Goal: Task Accomplishment & Management: Use online tool/utility

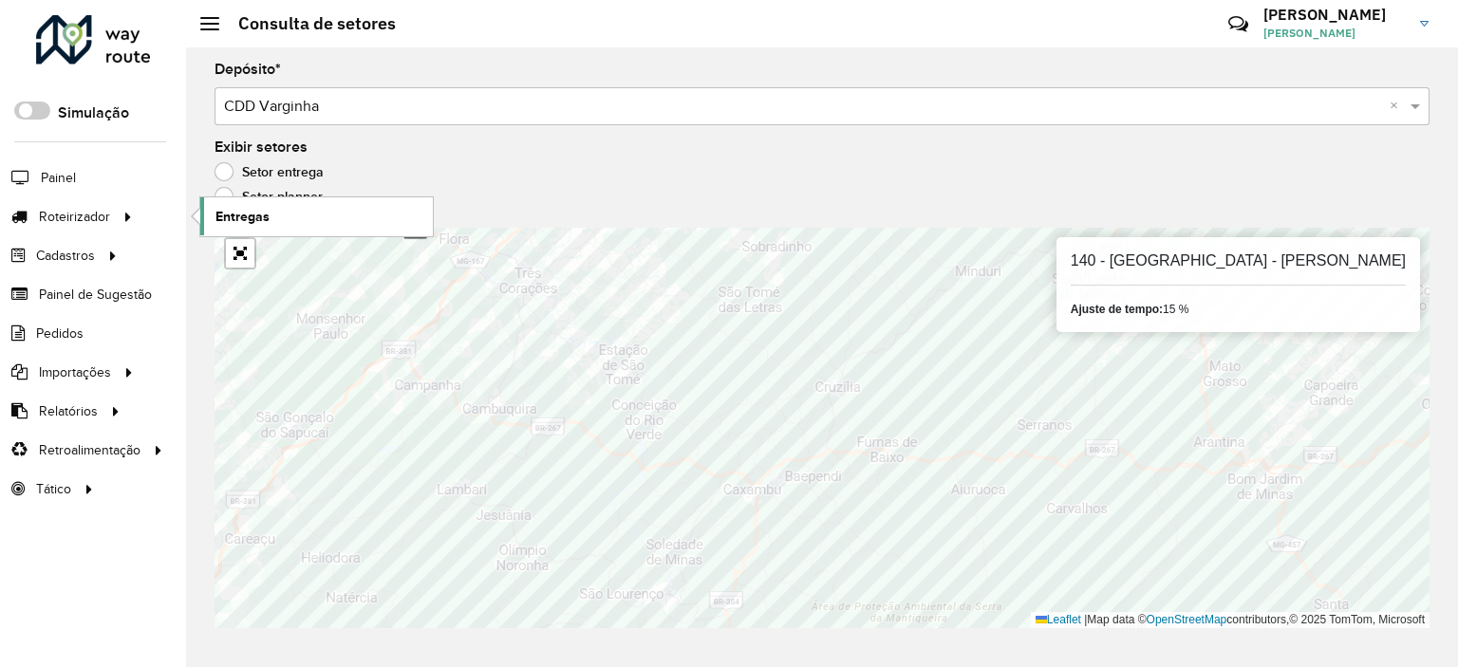
click at [273, 212] on link "Entregas" at bounding box center [316, 216] width 232 height 38
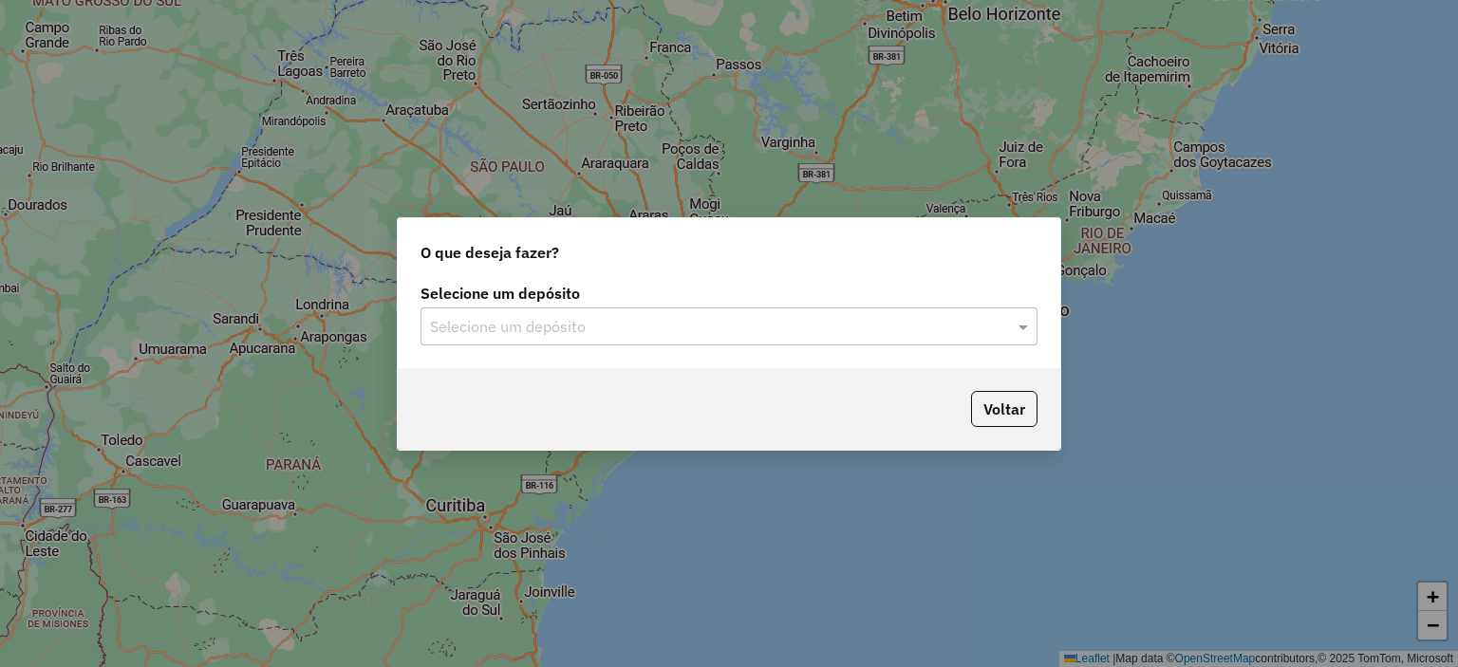
click at [610, 335] on input "text" at bounding box center [710, 327] width 560 height 23
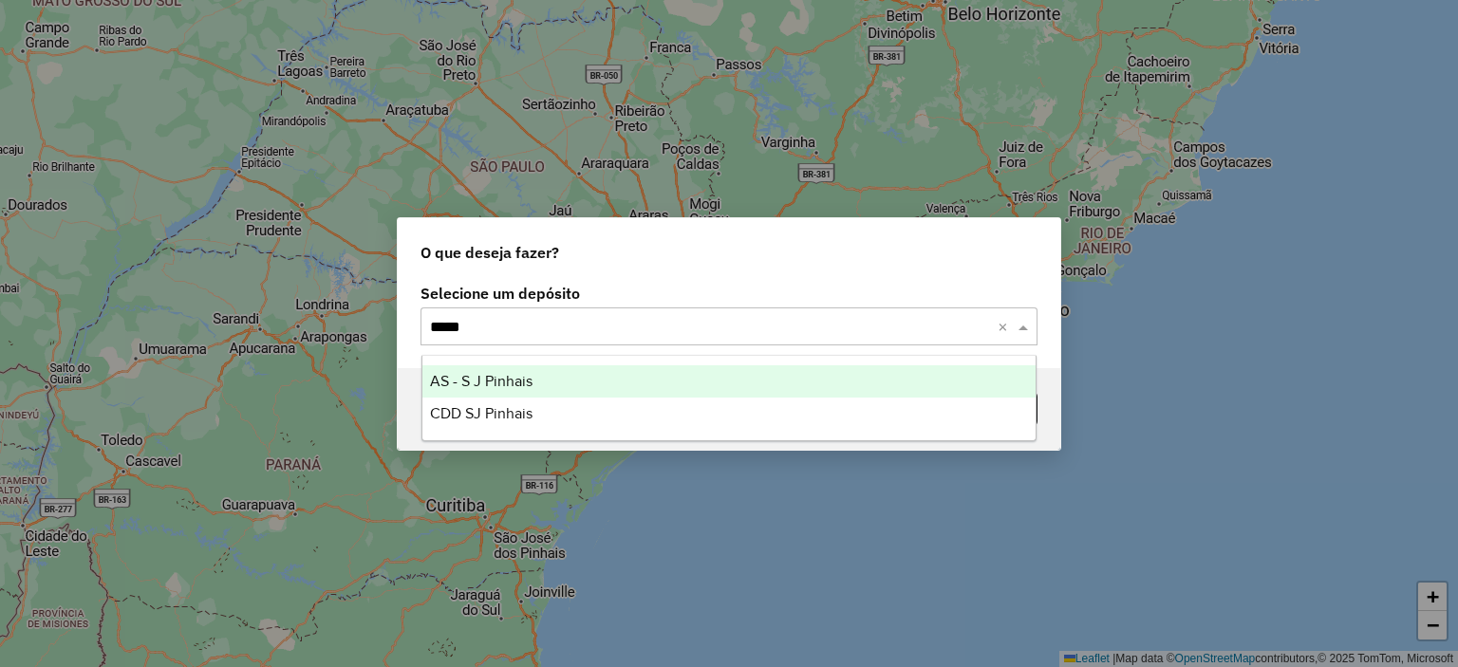
type input "******"
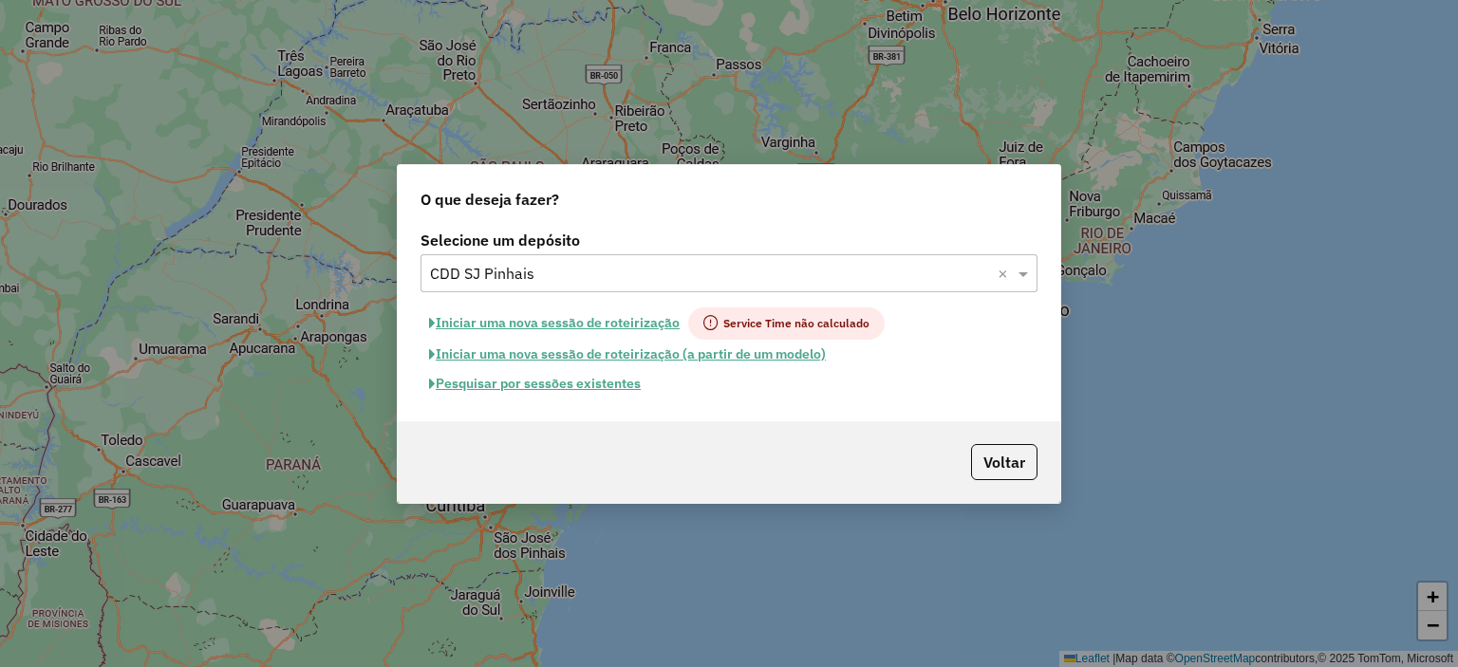
click at [564, 379] on button "Pesquisar por sessões existentes" at bounding box center [534, 383] width 229 height 29
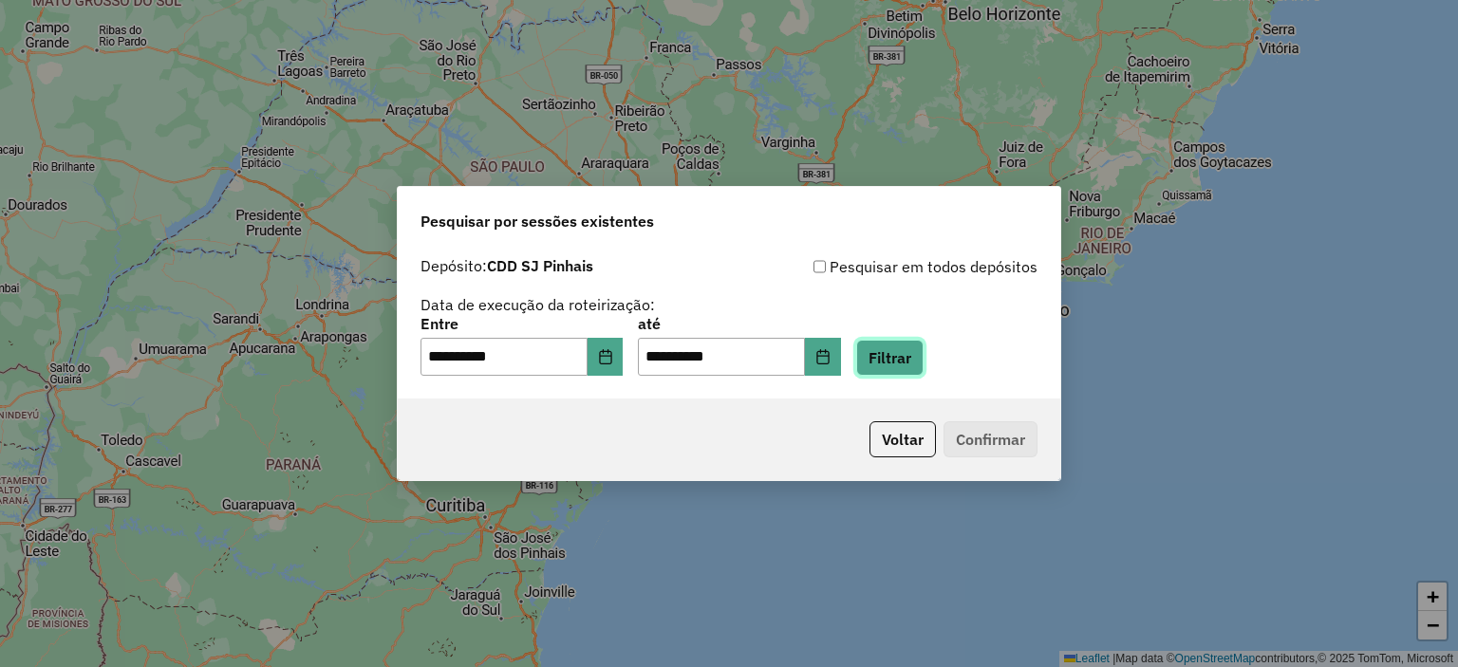
click at [883, 362] on button "Filtrar" at bounding box center [889, 358] width 67 height 36
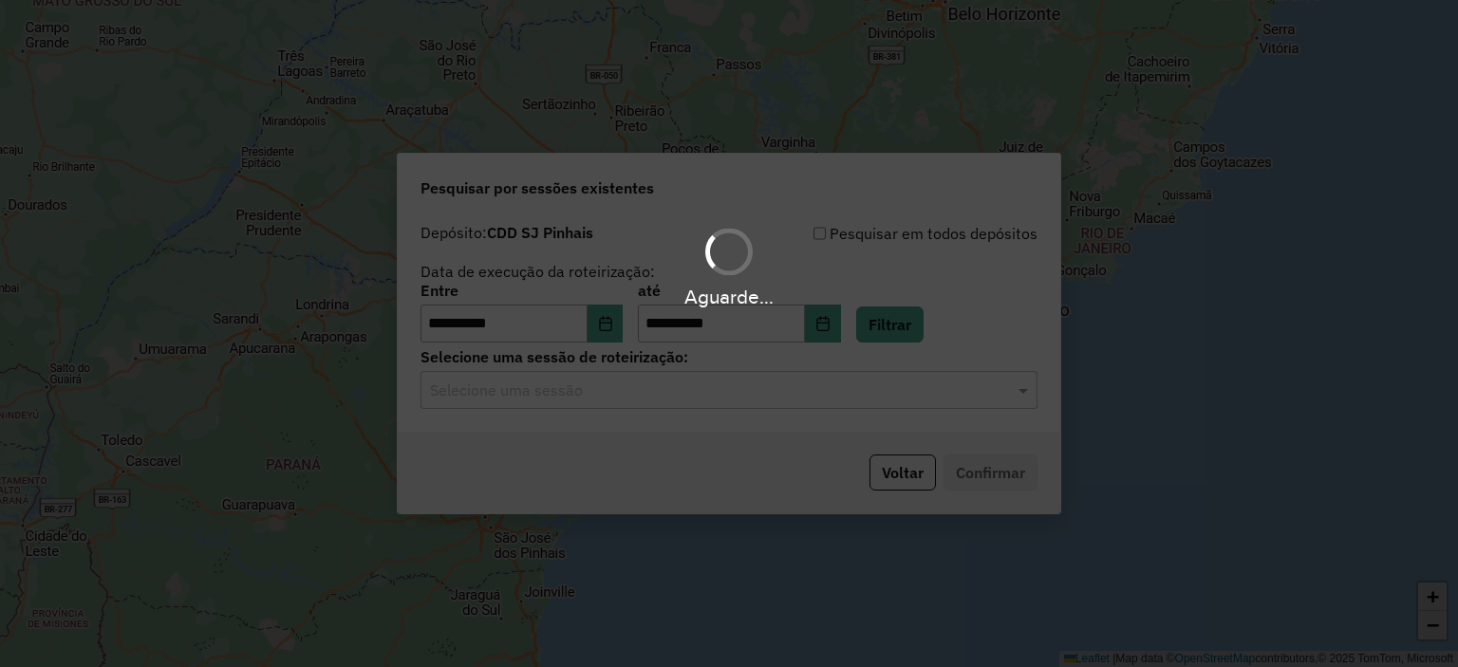
click at [734, 394] on div "Aguarde..." at bounding box center [729, 333] width 1458 height 667
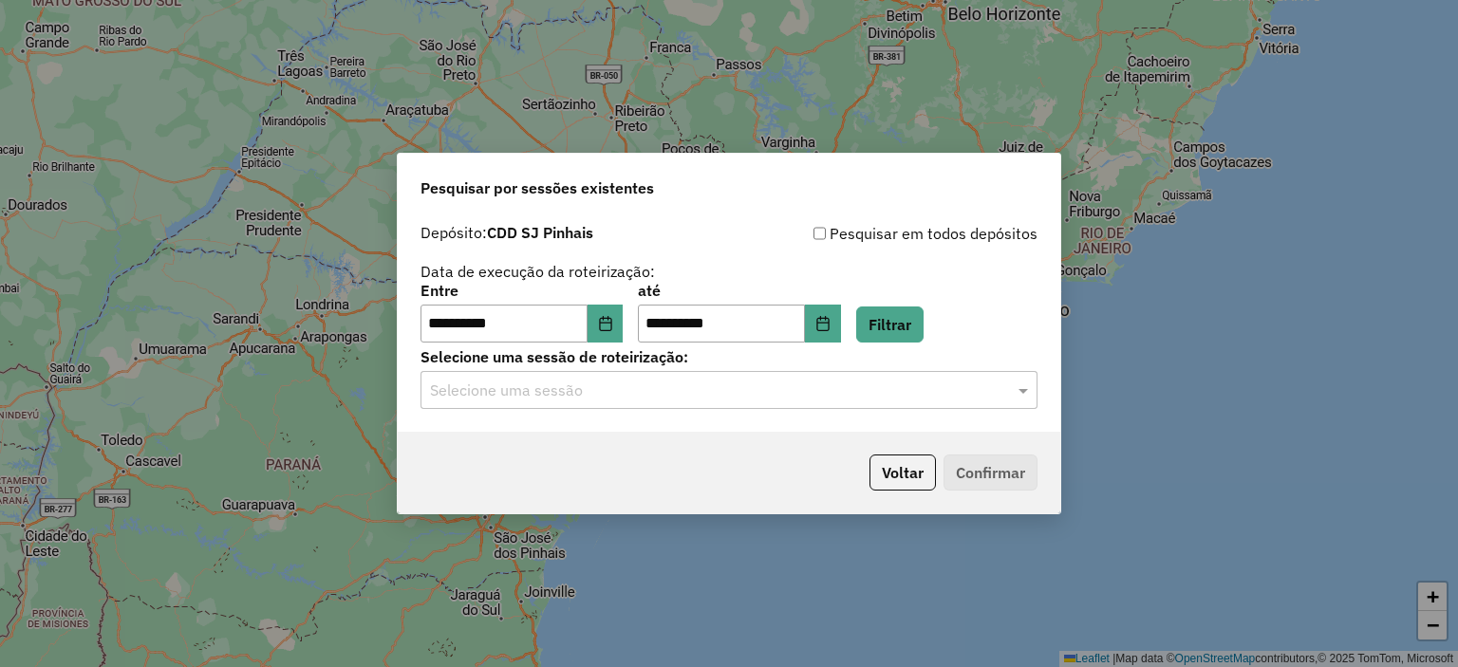
click at [734, 394] on input "text" at bounding box center [710, 391] width 560 height 23
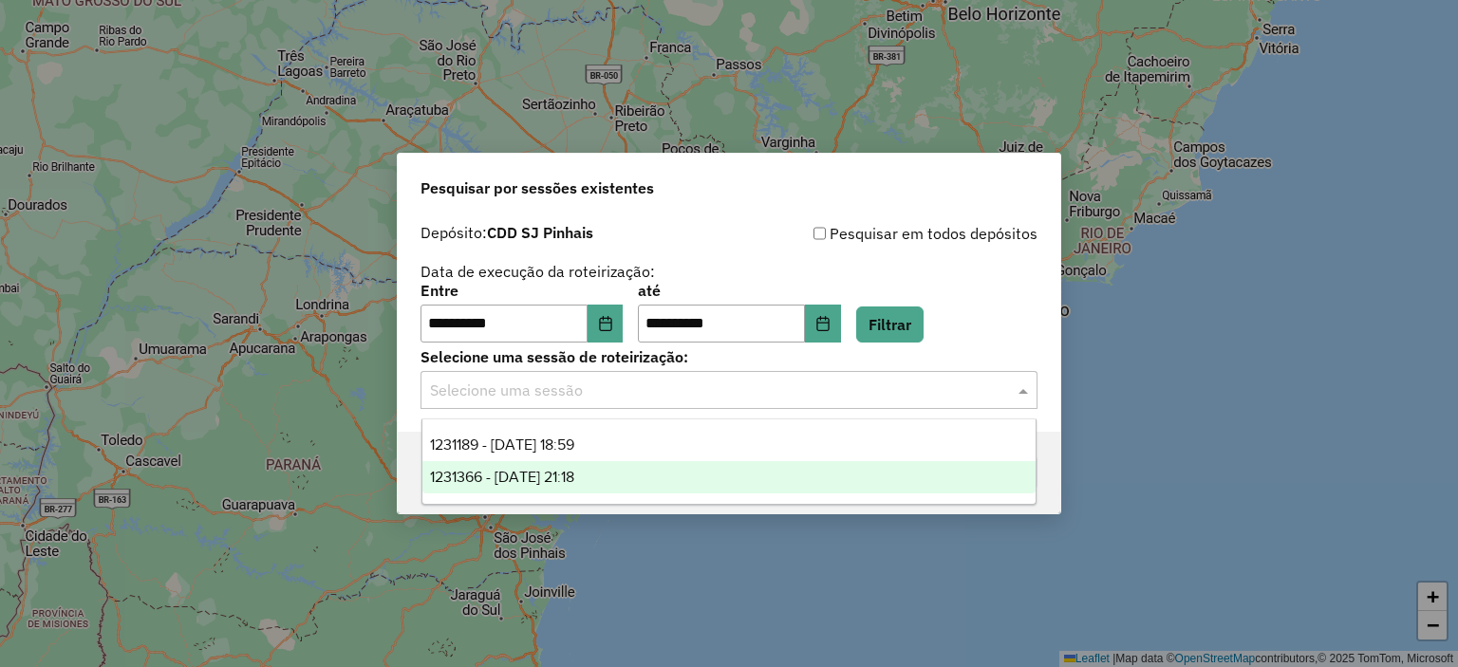
click at [724, 476] on div "1231366 - [DATE] 21:18" at bounding box center [729, 477] width 614 height 32
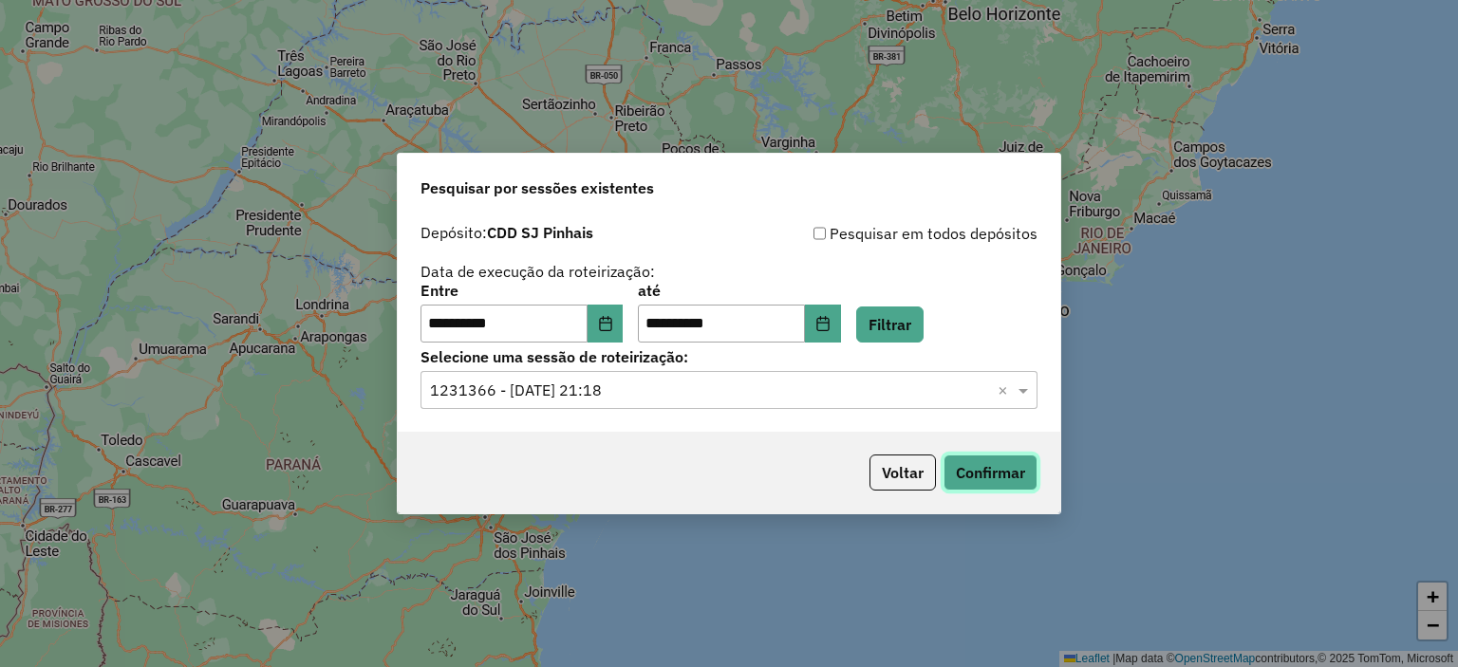
click at [998, 469] on button "Confirmar" at bounding box center [990, 473] width 94 height 36
click at [562, 399] on input "text" at bounding box center [710, 391] width 560 height 23
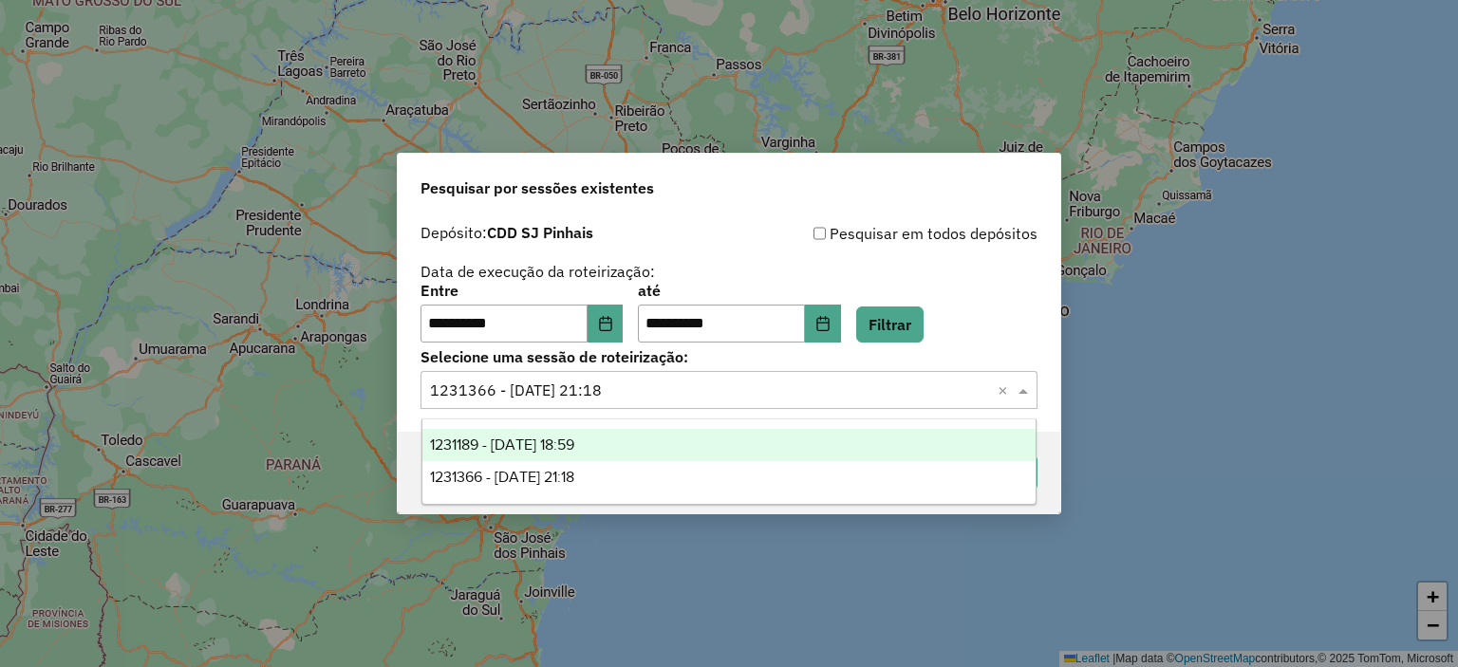
click at [571, 435] on div "1231189 - [DATE] 18:59" at bounding box center [729, 445] width 614 height 32
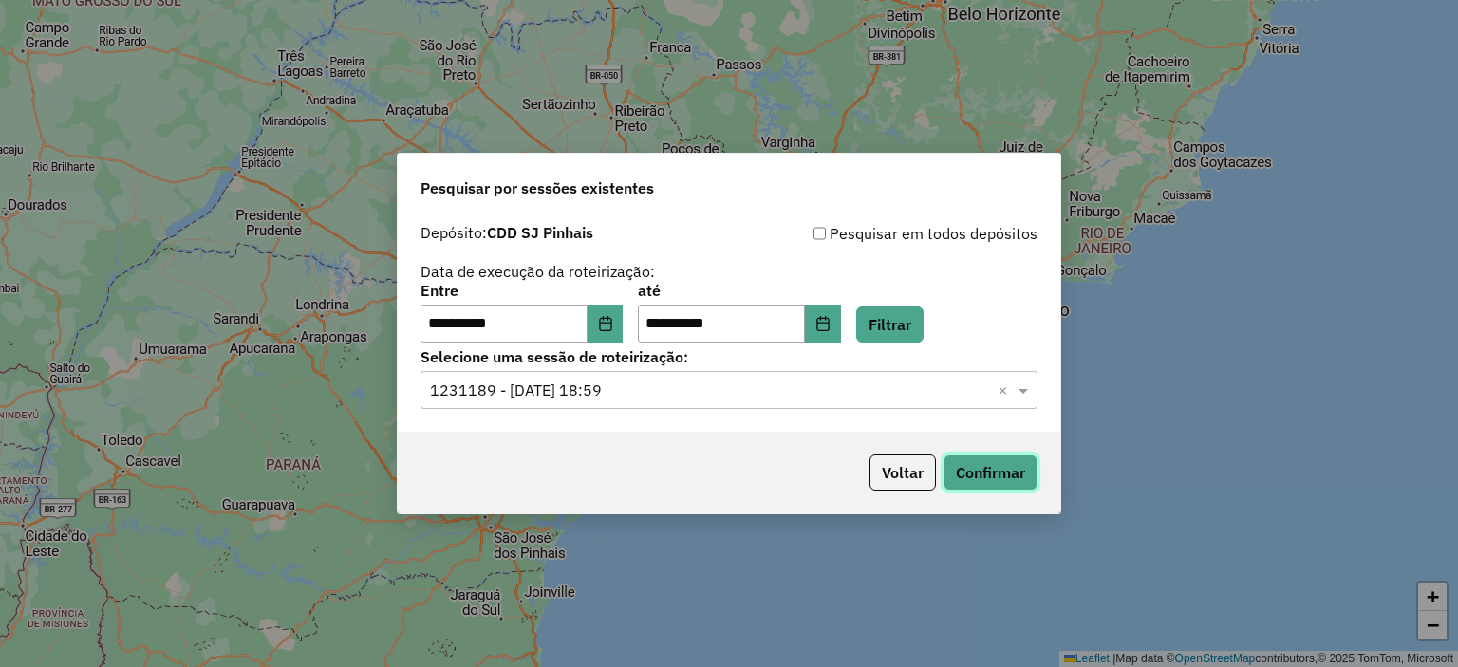
click at [965, 474] on button "Confirmar" at bounding box center [990, 473] width 94 height 36
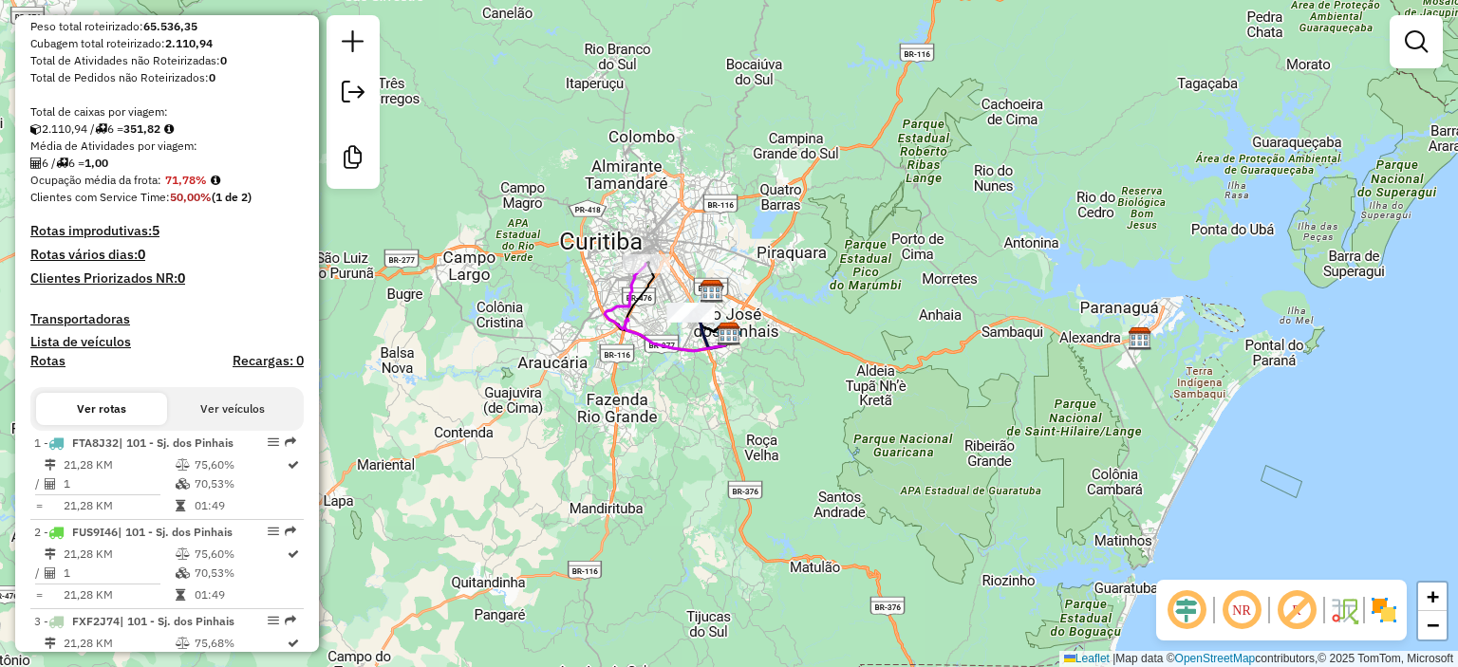
scroll to position [366, 0]
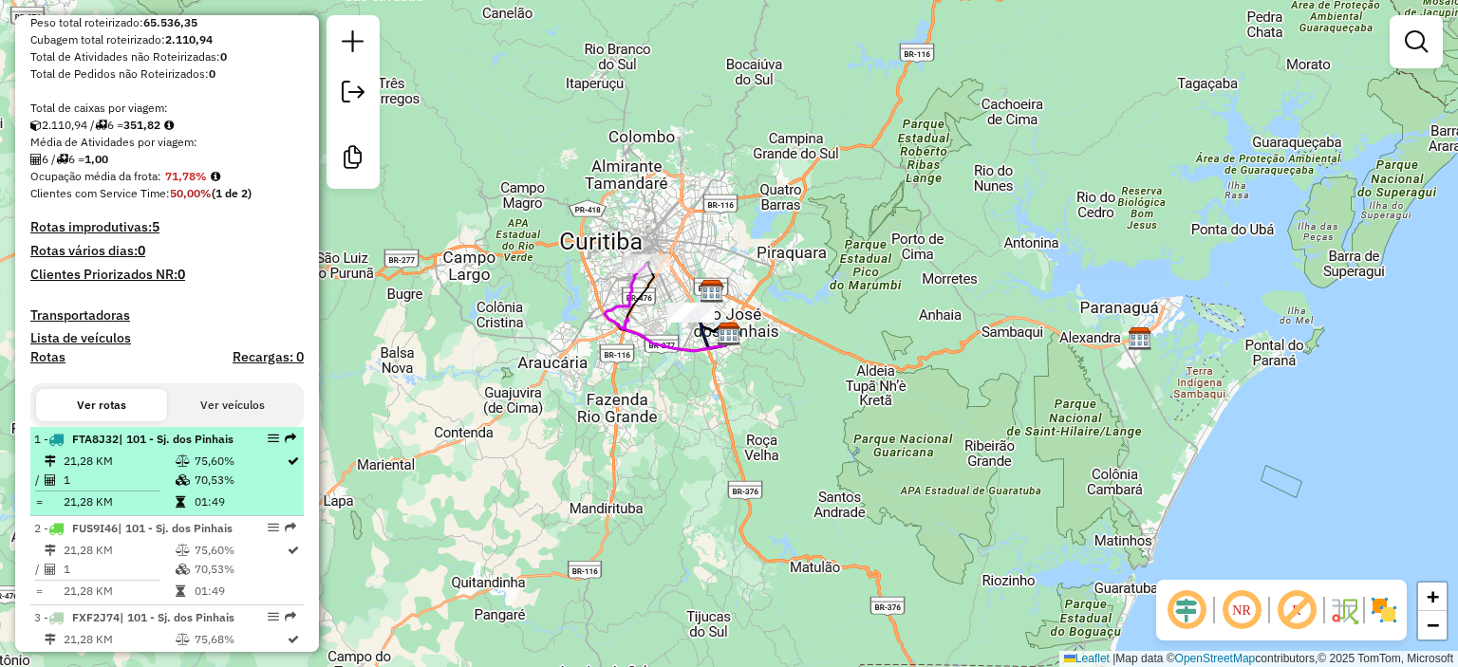
click at [219, 471] on td "75,60%" at bounding box center [240, 461] width 92 height 19
select select "**********"
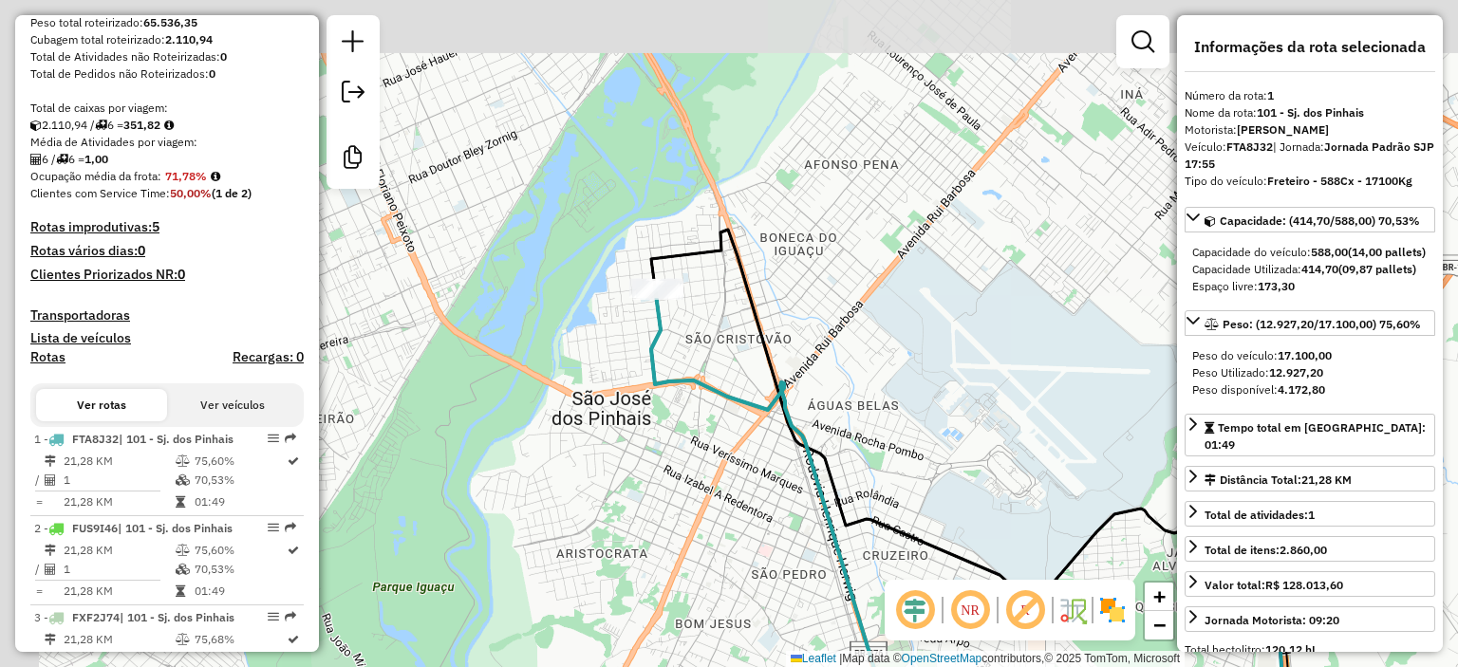
drag, startPoint x: 481, startPoint y: 213, endPoint x: 695, endPoint y: 417, distance: 295.3
click at [695, 417] on div "Janela de atendimento Grade de atendimento Capacidade Transportadoras Veículos …" at bounding box center [729, 333] width 1458 height 667
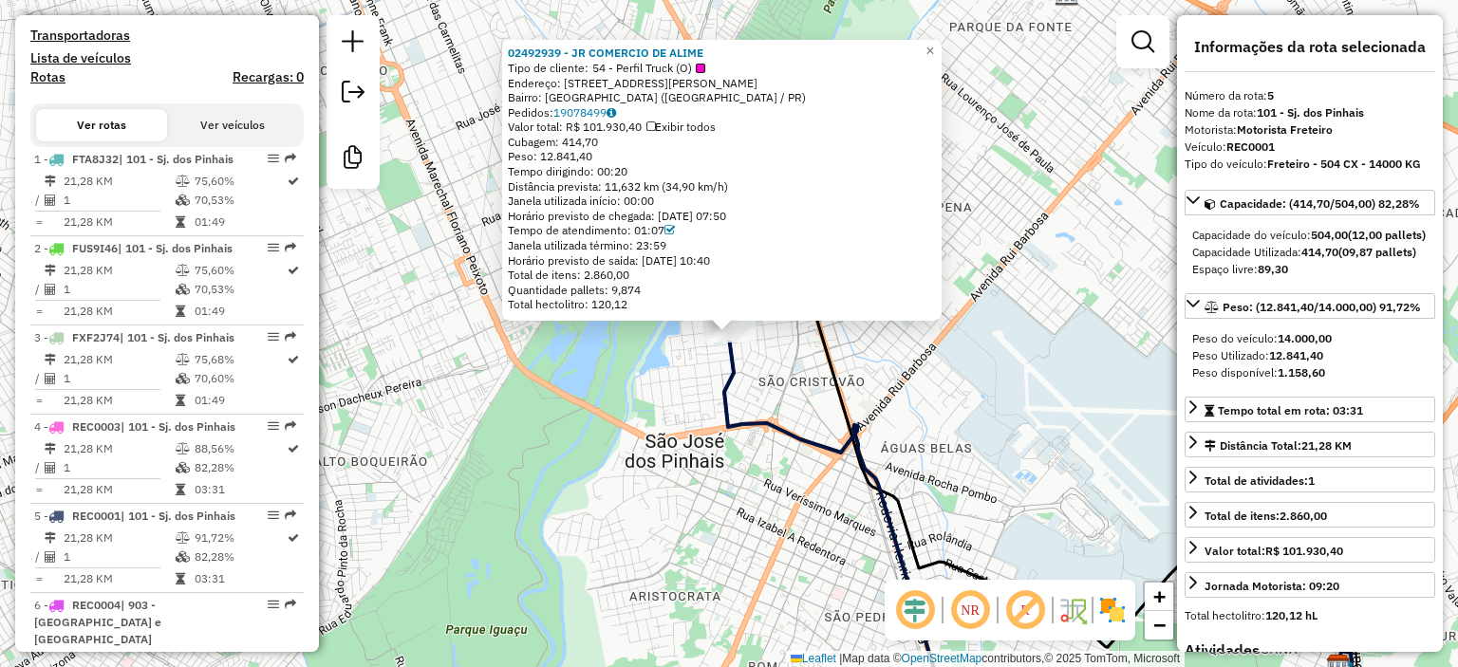
scroll to position [827, 0]
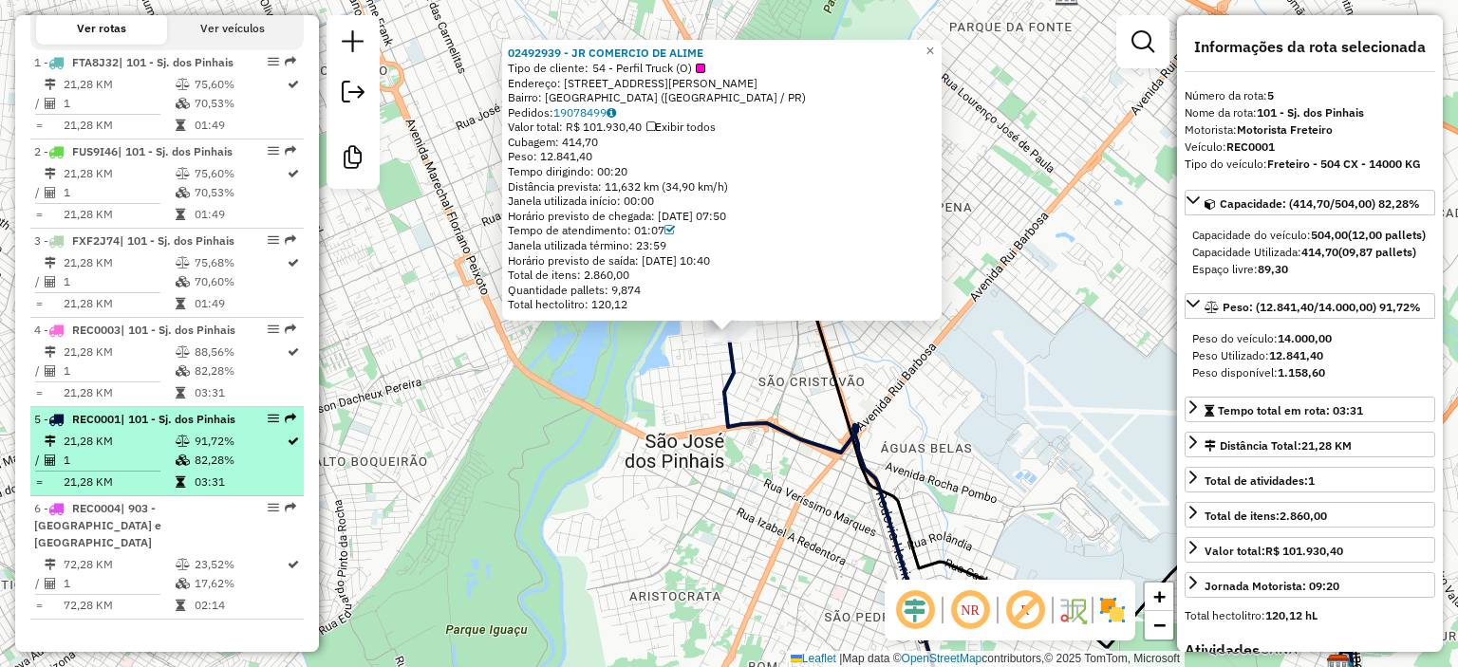
click at [159, 451] on td "21,28 KM" at bounding box center [119, 441] width 112 height 19
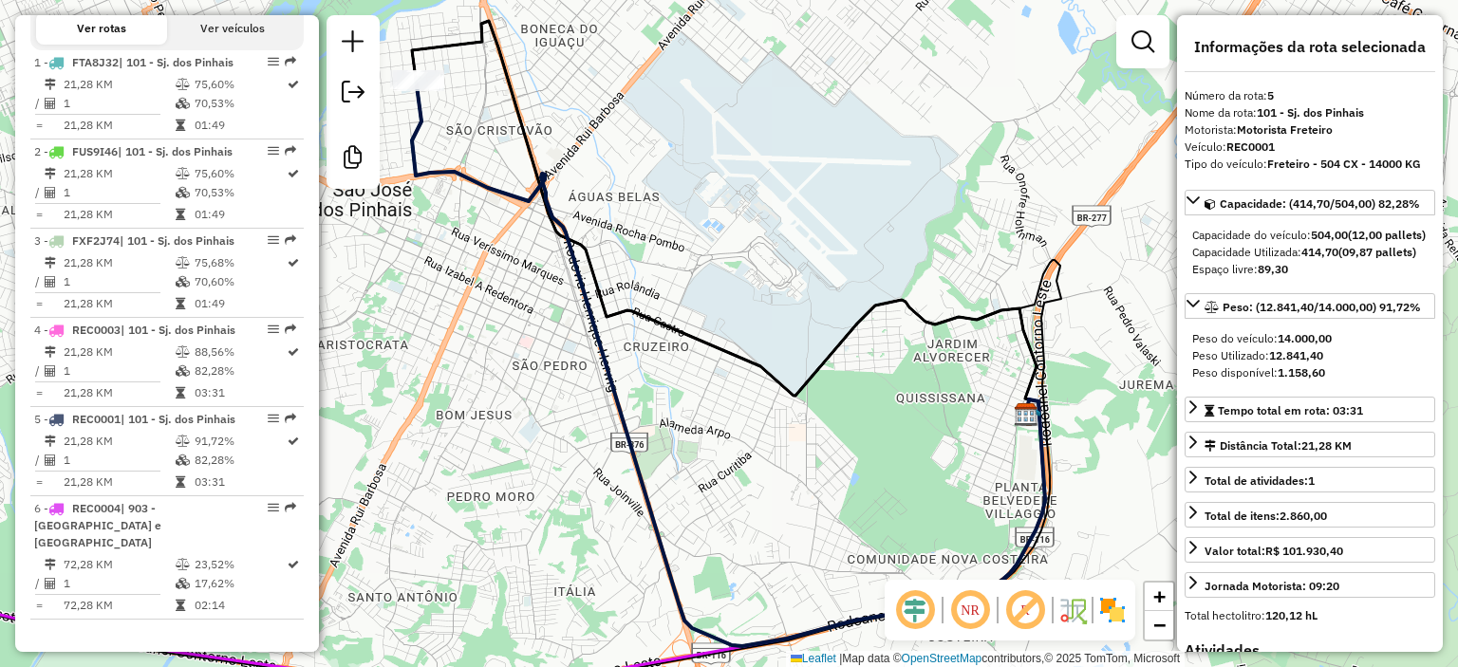
click at [748, 390] on div "Janela de atendimento Grade de atendimento Capacidade Transportadoras Veículos …" at bounding box center [729, 333] width 1458 height 667
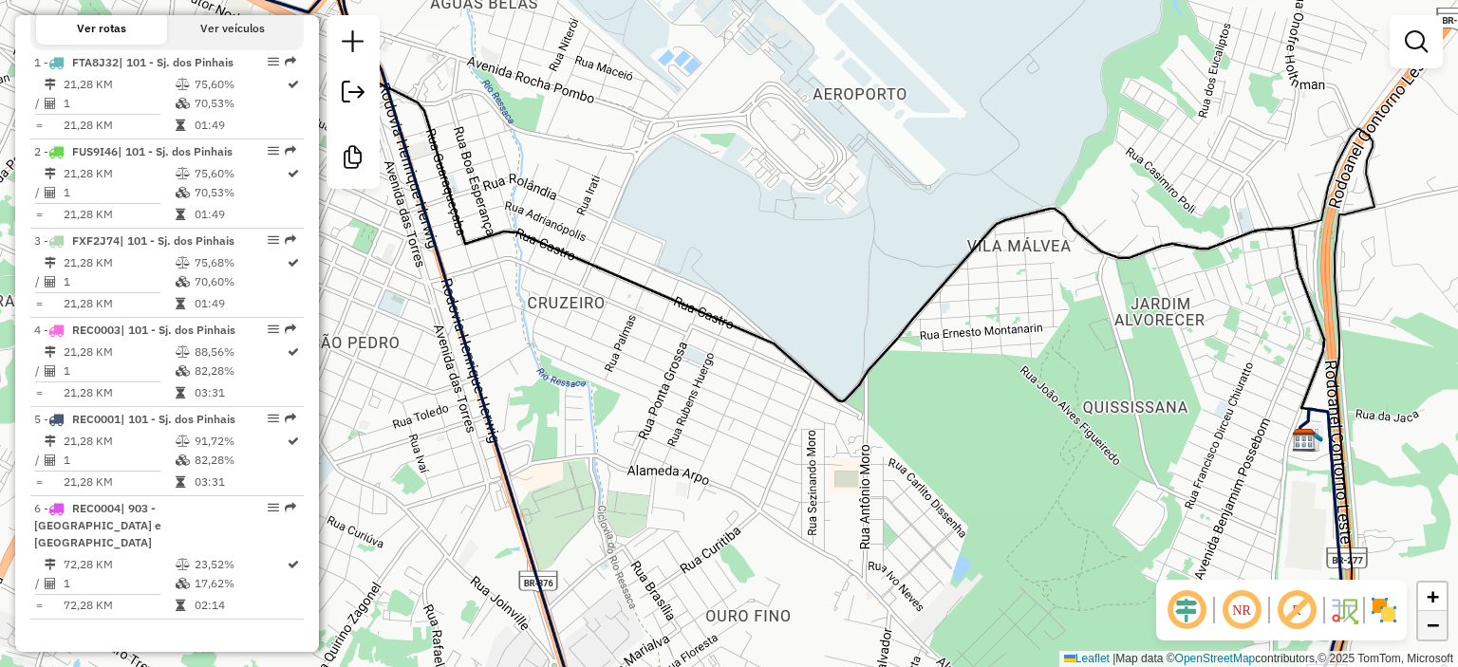
click at [1427, 626] on span "−" at bounding box center [1432, 625] width 12 height 24
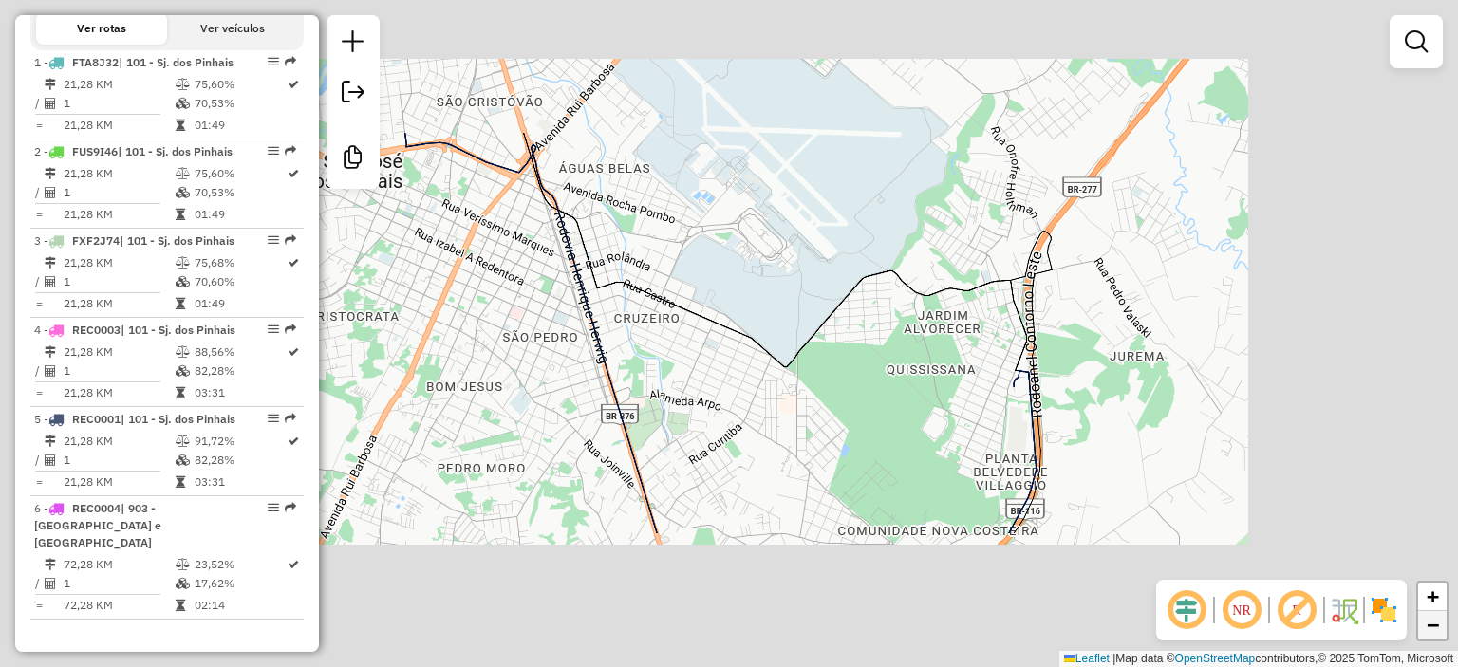
click at [1428, 626] on span "−" at bounding box center [1432, 625] width 12 height 24
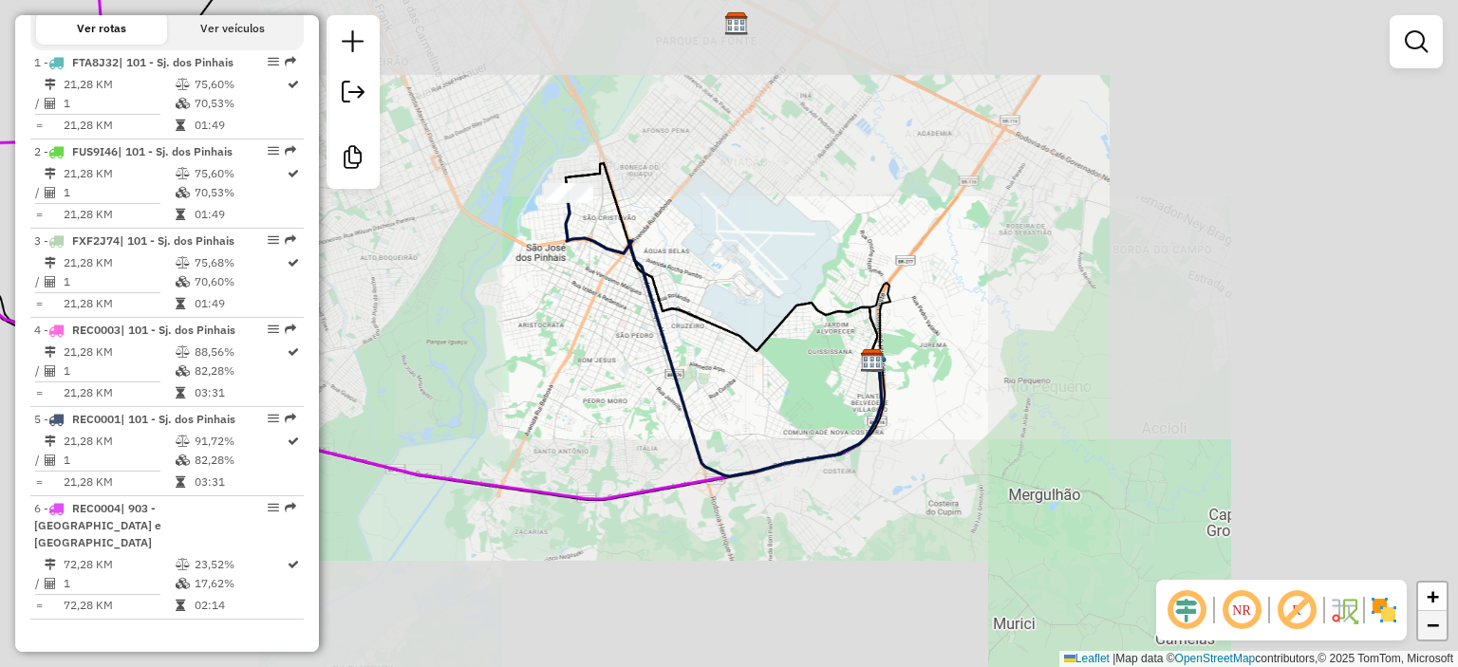
click at [1428, 626] on span "−" at bounding box center [1432, 625] width 12 height 24
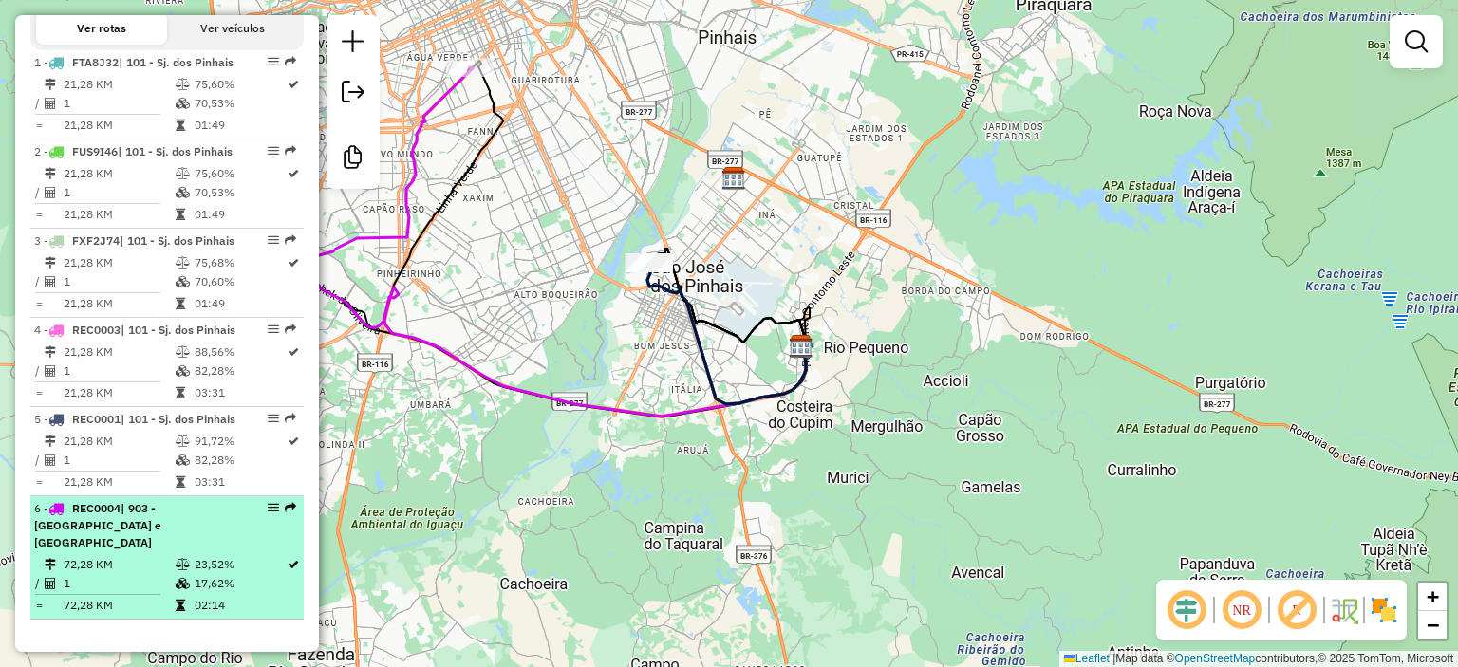
click at [106, 560] on td "72,28 KM" at bounding box center [119, 564] width 112 height 19
select select "**********"
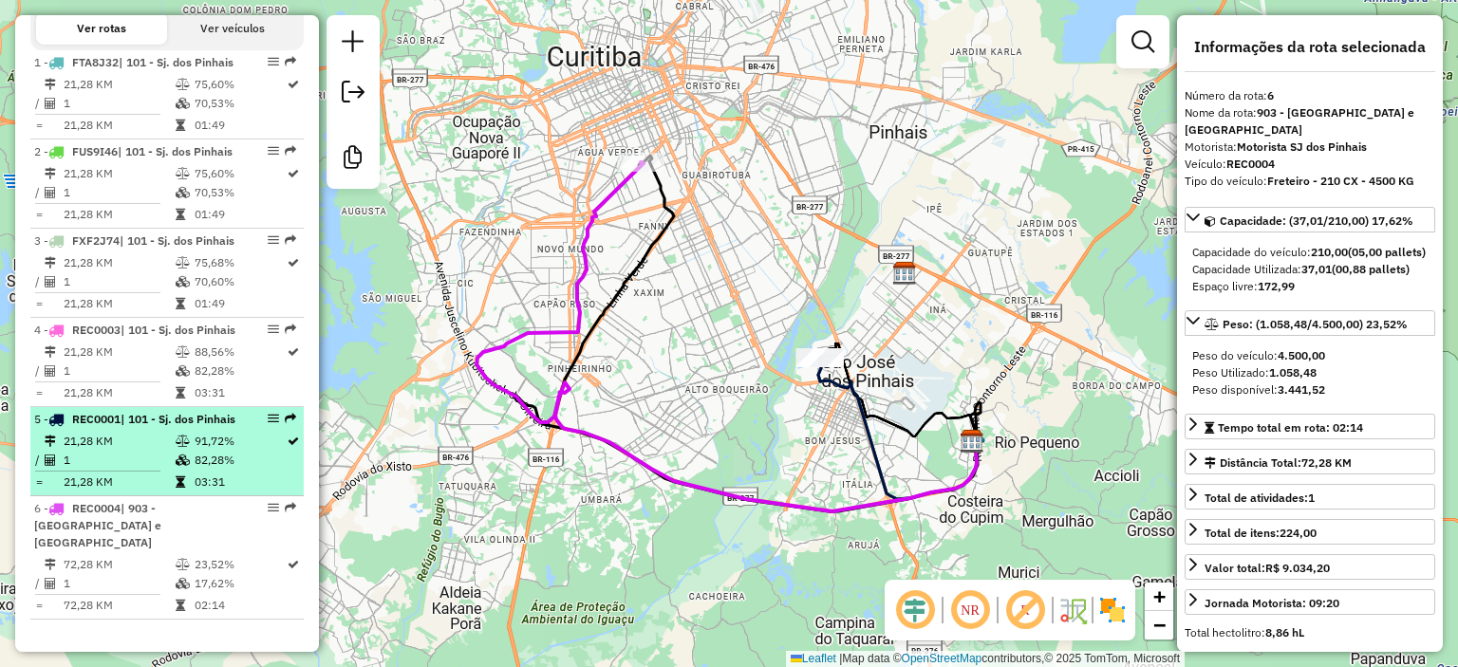
click at [148, 492] on td "21,28 KM" at bounding box center [119, 482] width 112 height 19
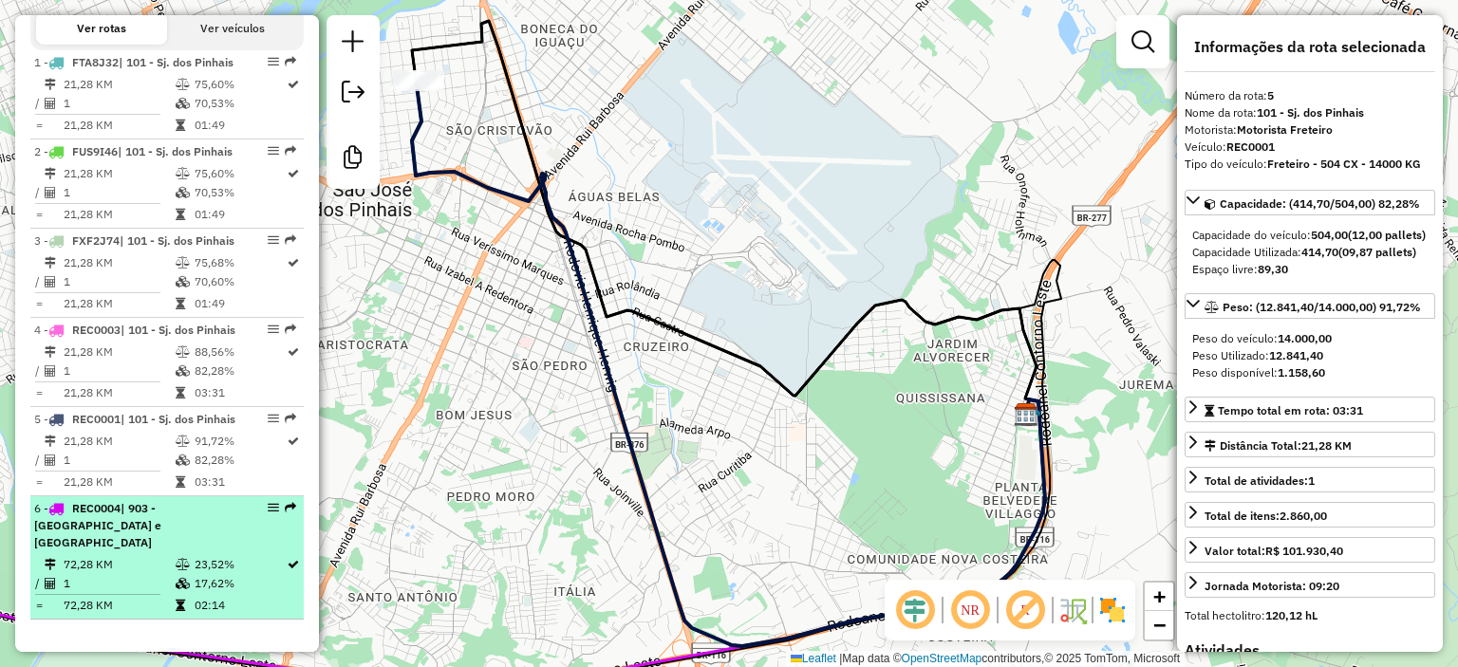
click at [143, 566] on td "72,28 KM" at bounding box center [119, 564] width 112 height 19
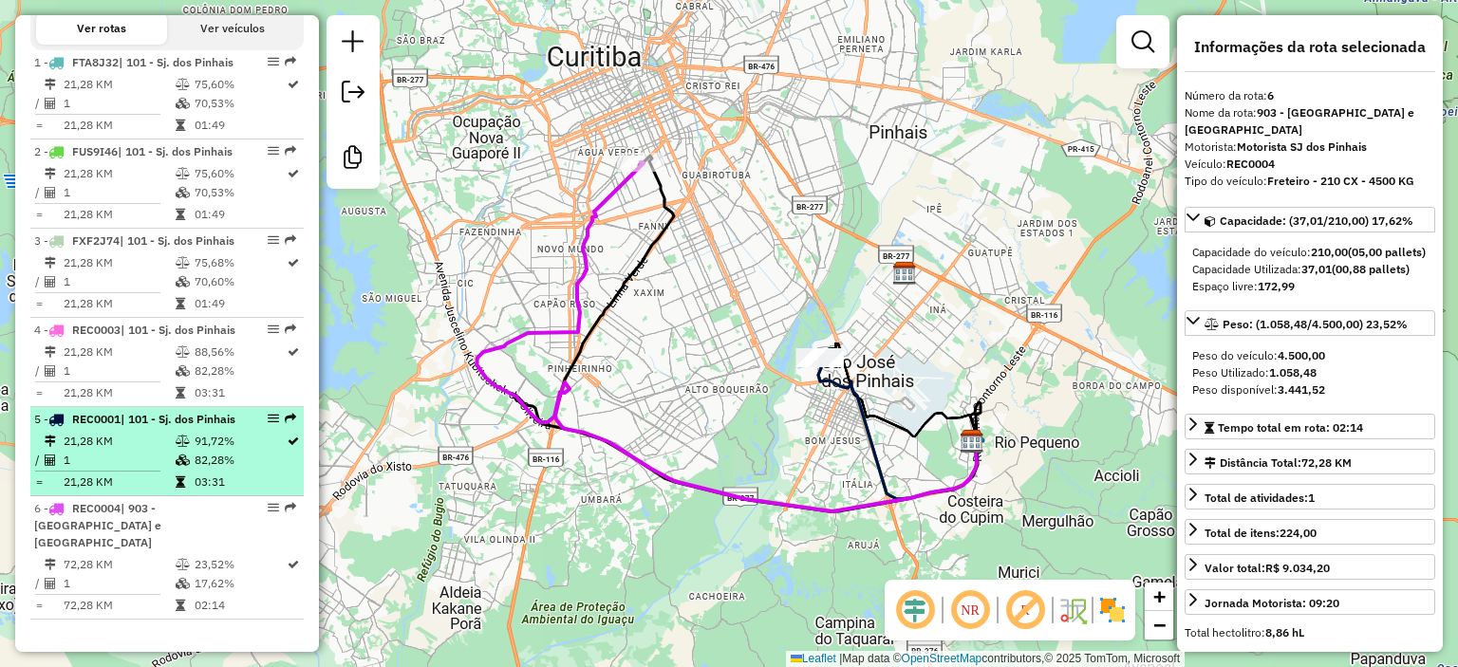
click at [165, 451] on td "21,28 KM" at bounding box center [119, 441] width 112 height 19
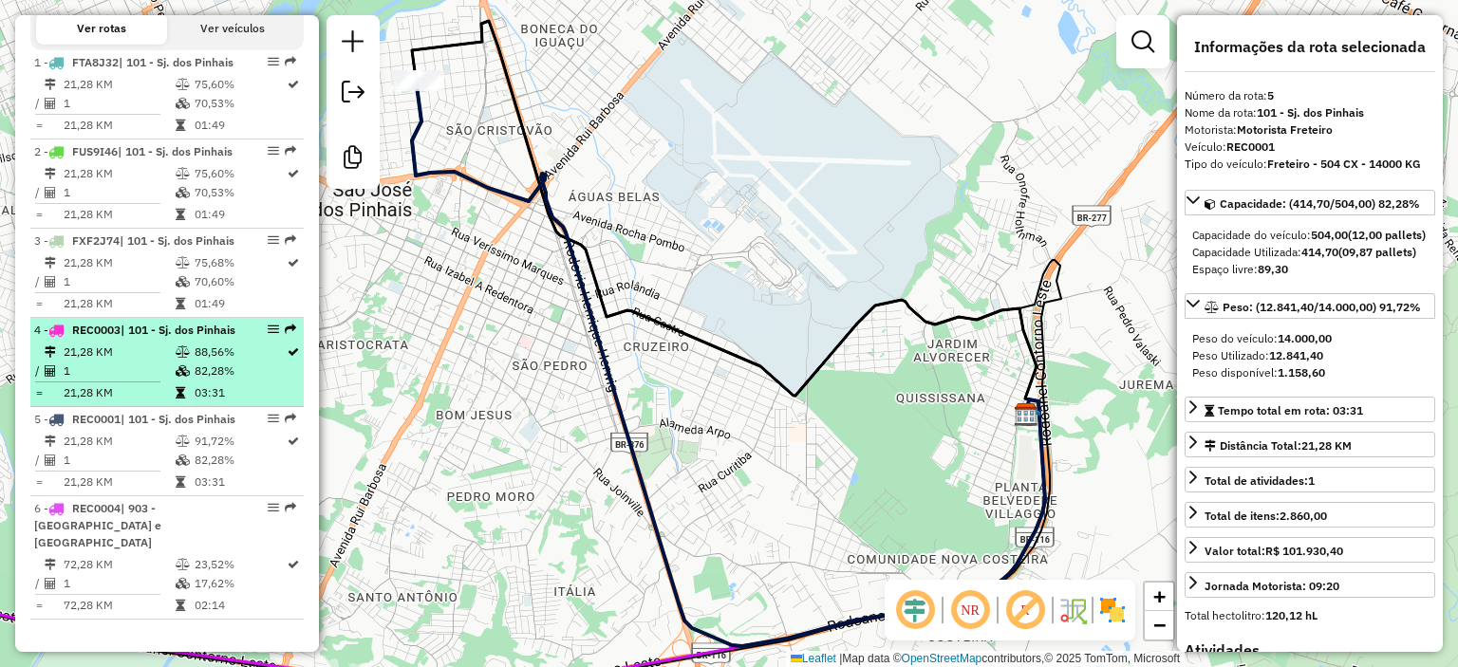
click at [176, 348] on icon at bounding box center [183, 351] width 14 height 11
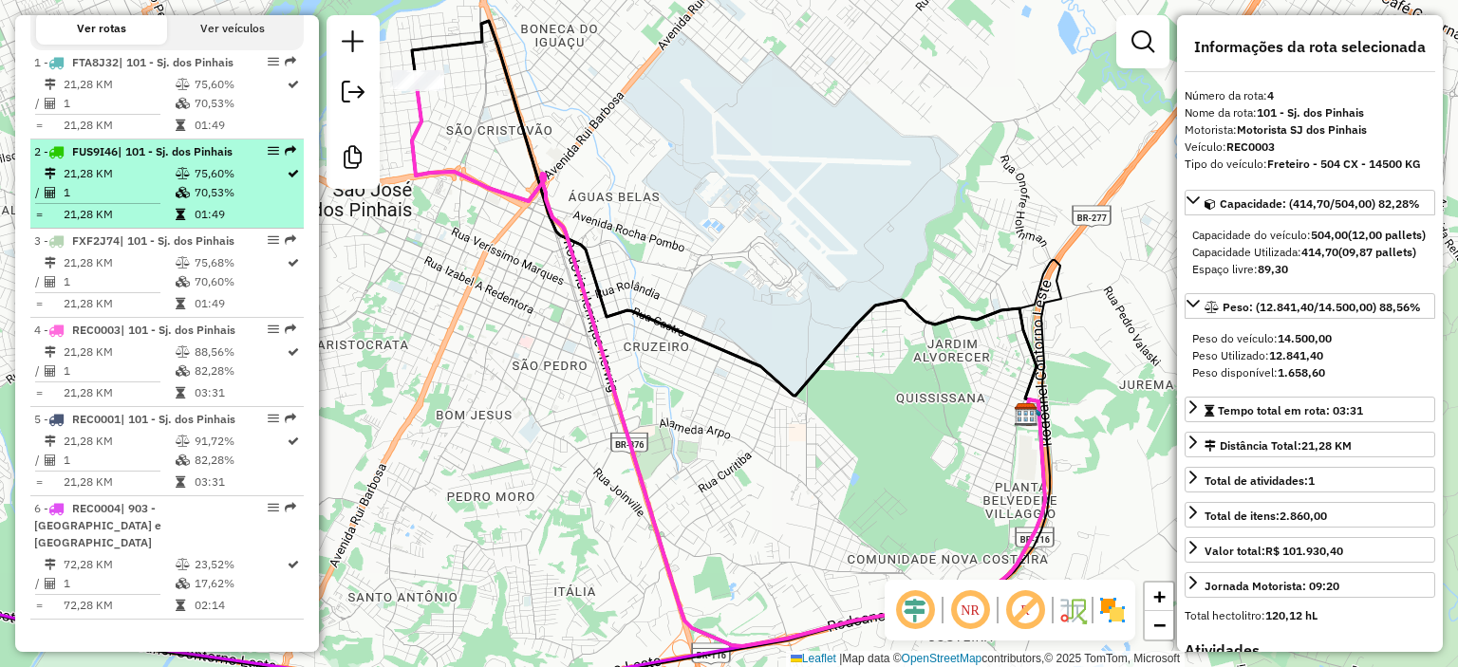
click at [232, 205] on td "01:49" at bounding box center [240, 214] width 92 height 19
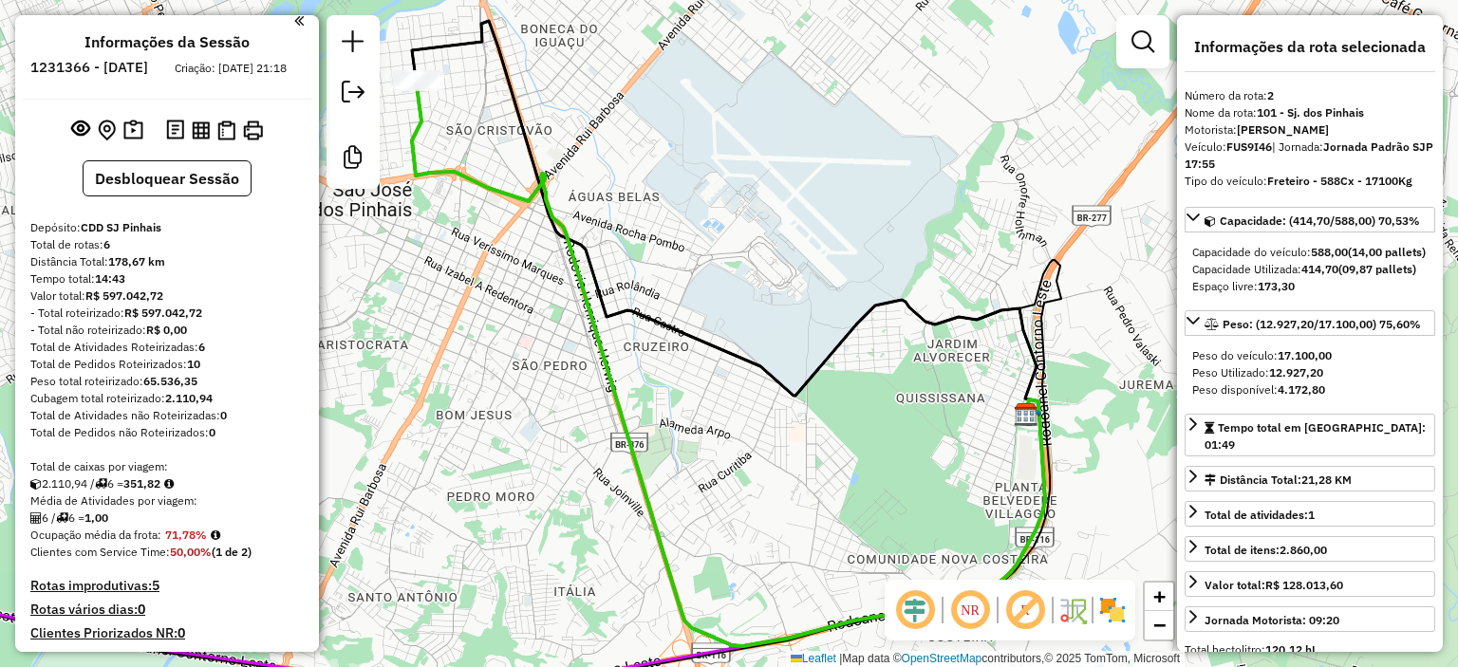
scroll to position [0, 0]
